Goal: Find specific page/section: Find specific page/section

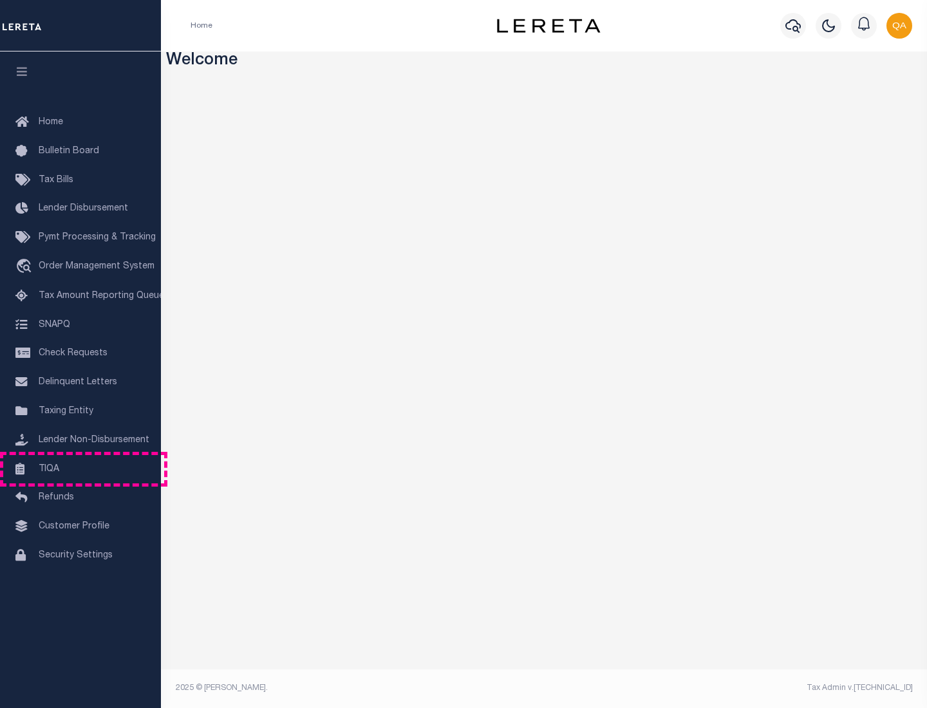
click at [80, 469] on link "TIQA" at bounding box center [80, 469] width 161 height 29
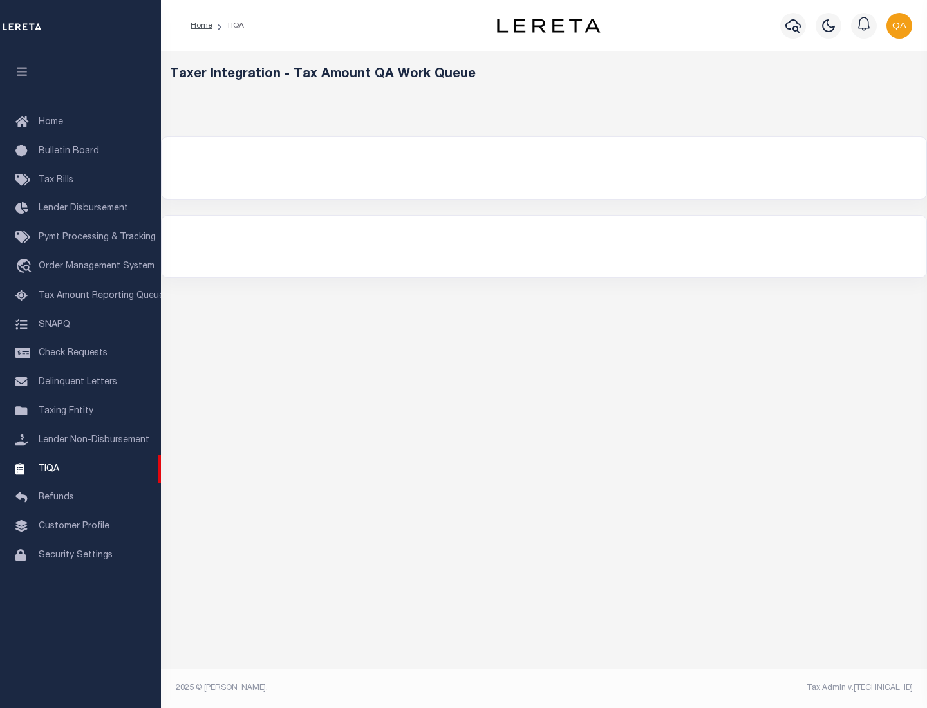
select select "200"
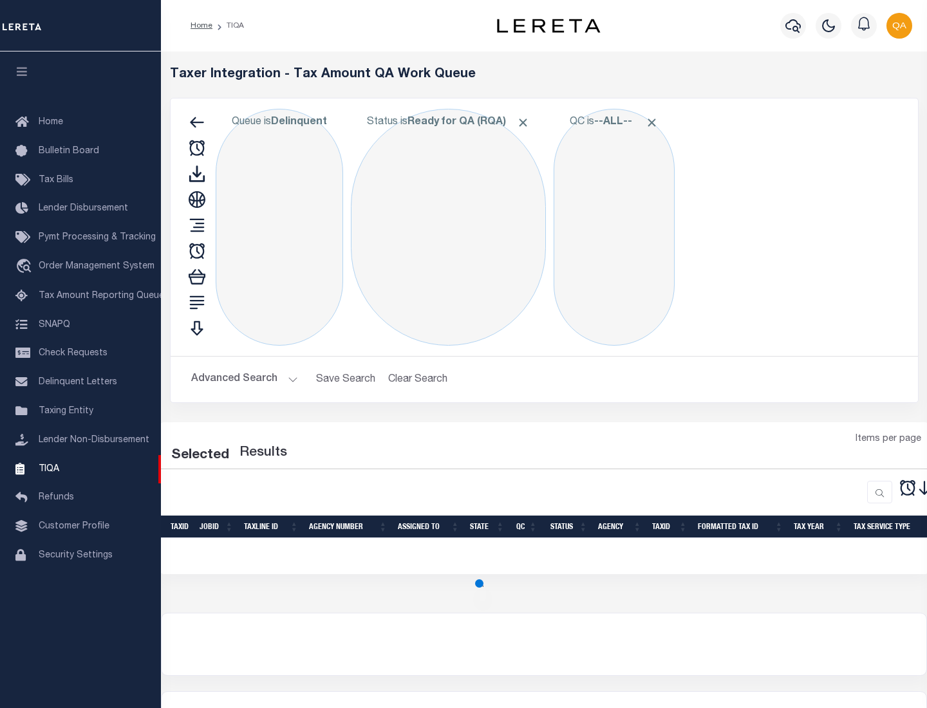
select select "200"
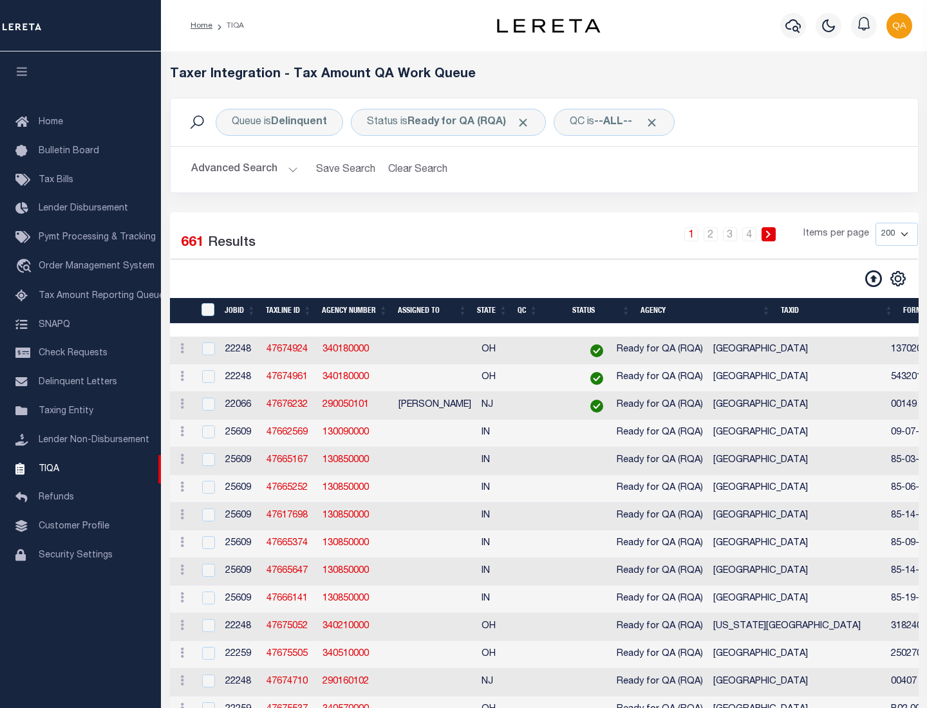
click at [527, 122] on span "Click to Remove" at bounding box center [523, 123] width 14 height 14
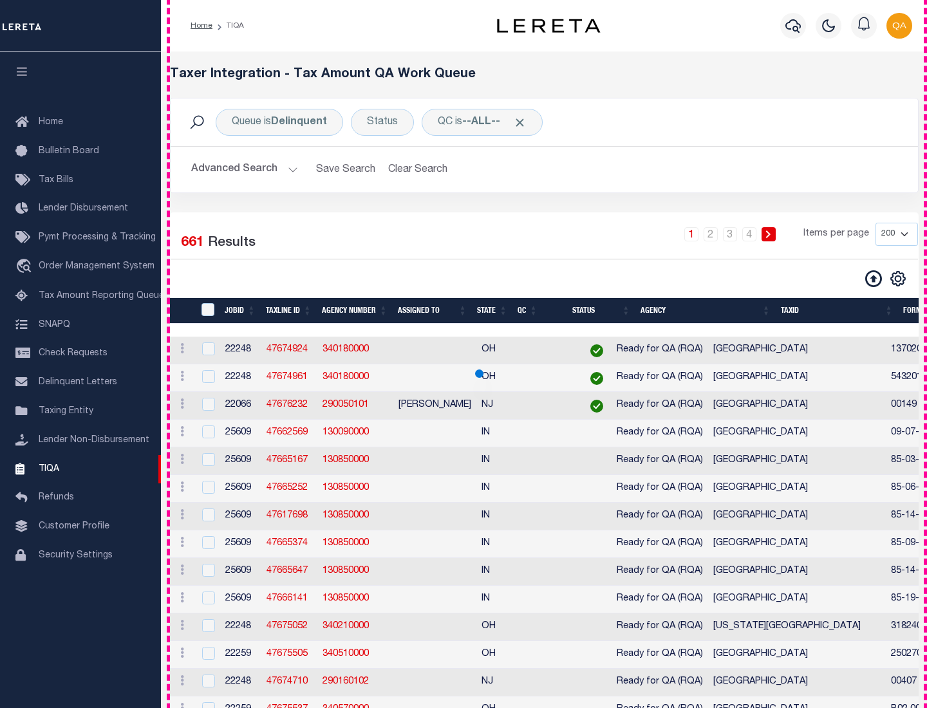
scroll to position [2751, 0]
